Goal: Check status

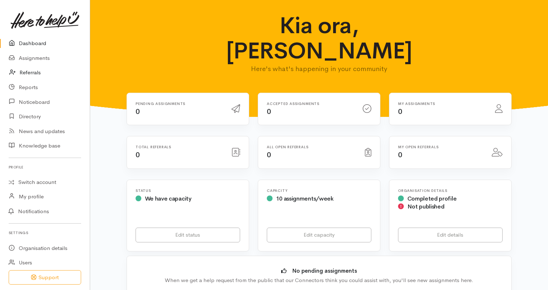
click at [40, 75] on link "Referrals" at bounding box center [45, 72] width 90 height 15
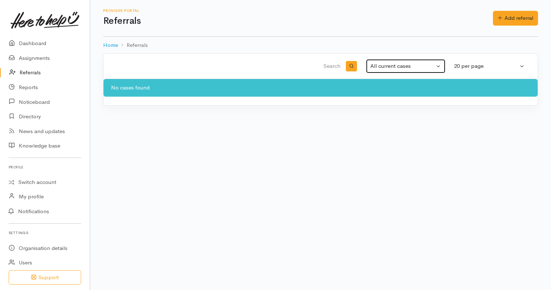
click at [387, 62] on div "All current cases" at bounding box center [402, 66] width 64 height 8
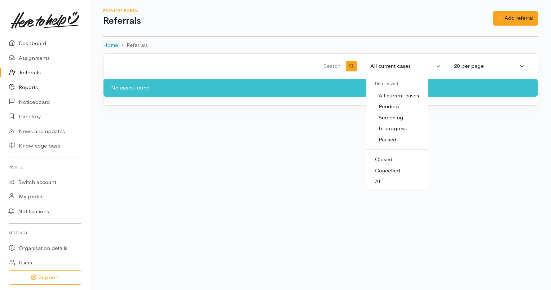
click at [27, 86] on link "Reports" at bounding box center [45, 87] width 90 height 15
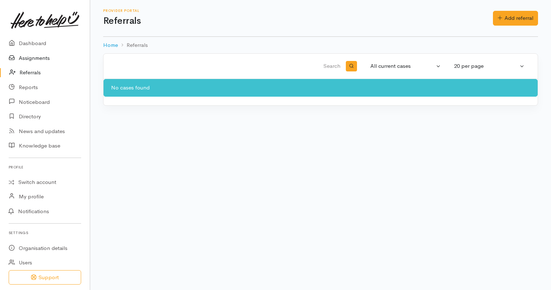
click at [35, 60] on link "Assignments" at bounding box center [45, 58] width 90 height 15
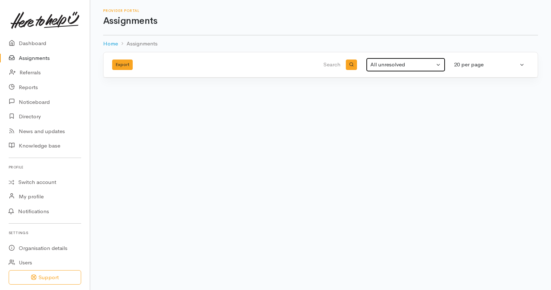
click at [395, 70] on button "All unresolved" at bounding box center [405, 65] width 79 height 14
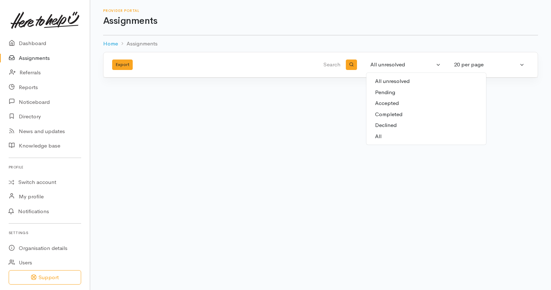
click at [398, 108] on link "Accepted" at bounding box center [426, 103] width 120 height 11
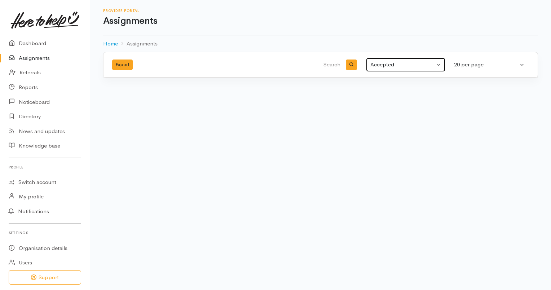
click at [421, 65] on div "Accepted" at bounding box center [402, 65] width 64 height 8
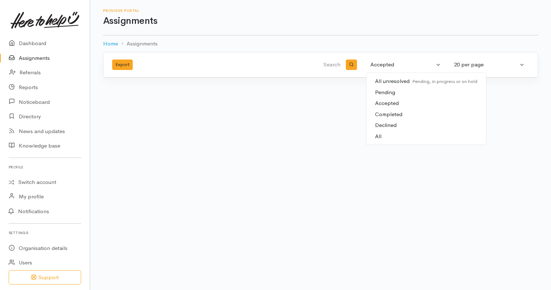
click at [399, 111] on span "Completed" at bounding box center [388, 114] width 27 height 8
select select "Completed"
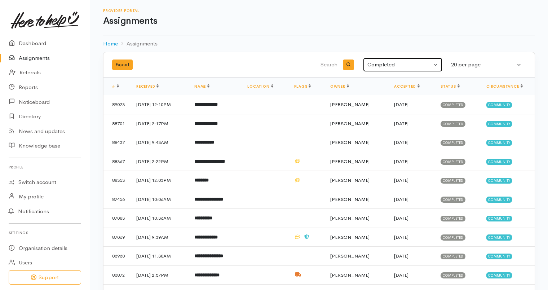
scroll to position [58, 0]
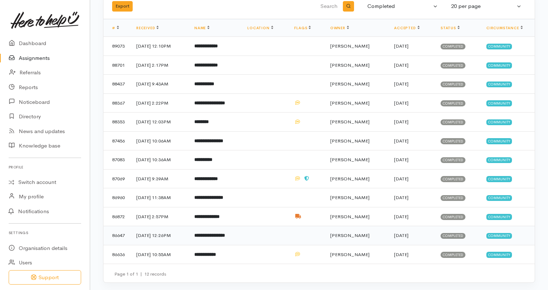
click at [225, 233] on b "**********" at bounding box center [209, 235] width 31 height 5
